Goal: Find specific page/section: Find specific page/section

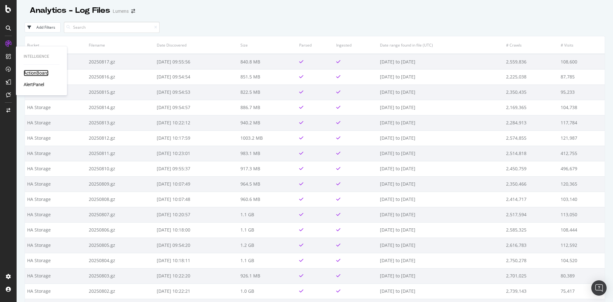
click at [42, 71] on div "ActionBoard" at bounding box center [36, 73] width 25 height 6
